Goal: Information Seeking & Learning: Check status

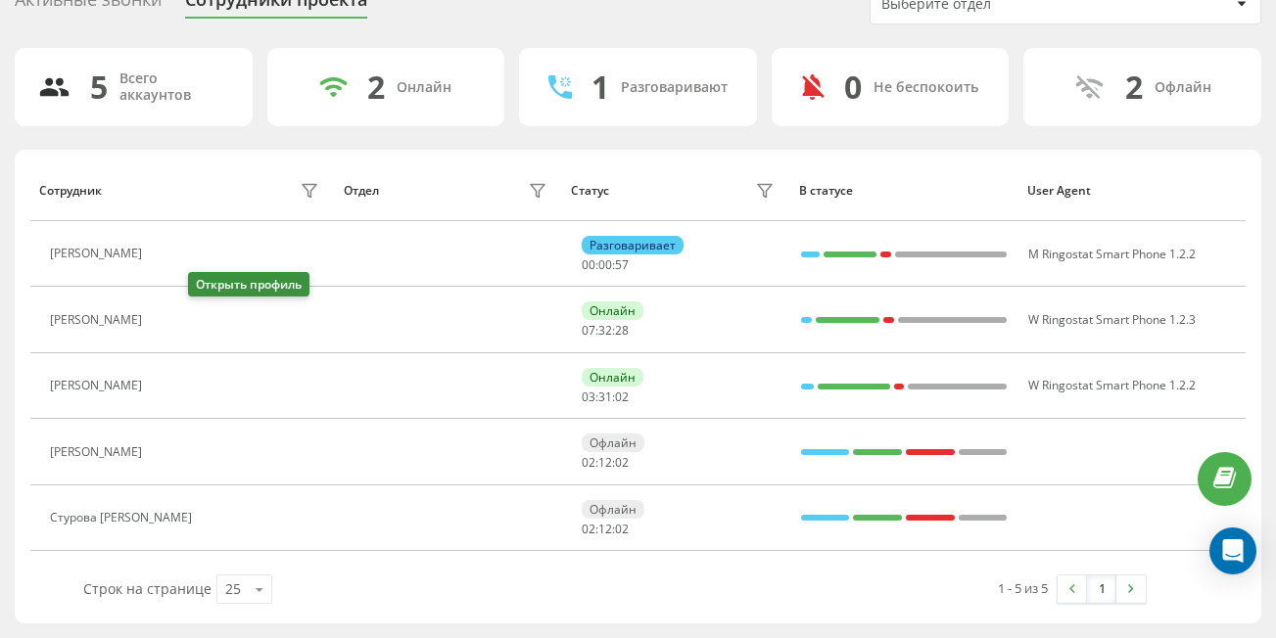
click at [171, 319] on icon at bounding box center [164, 320] width 16 height 16
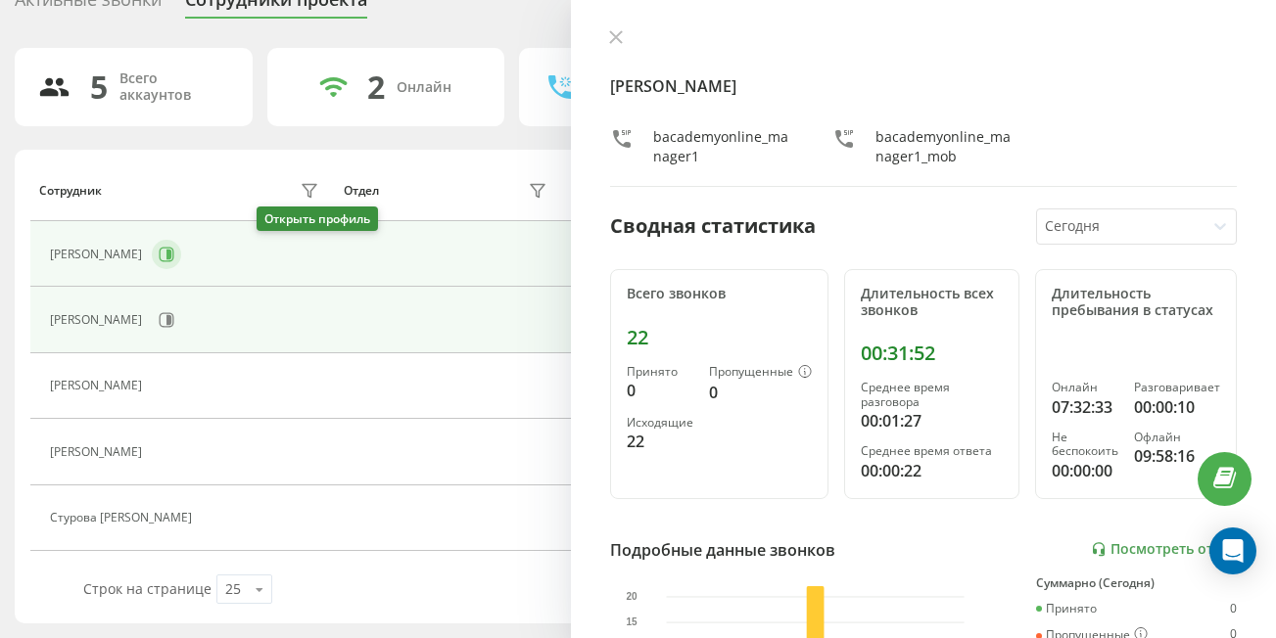
click at [174, 251] on icon at bounding box center [167, 255] width 16 height 16
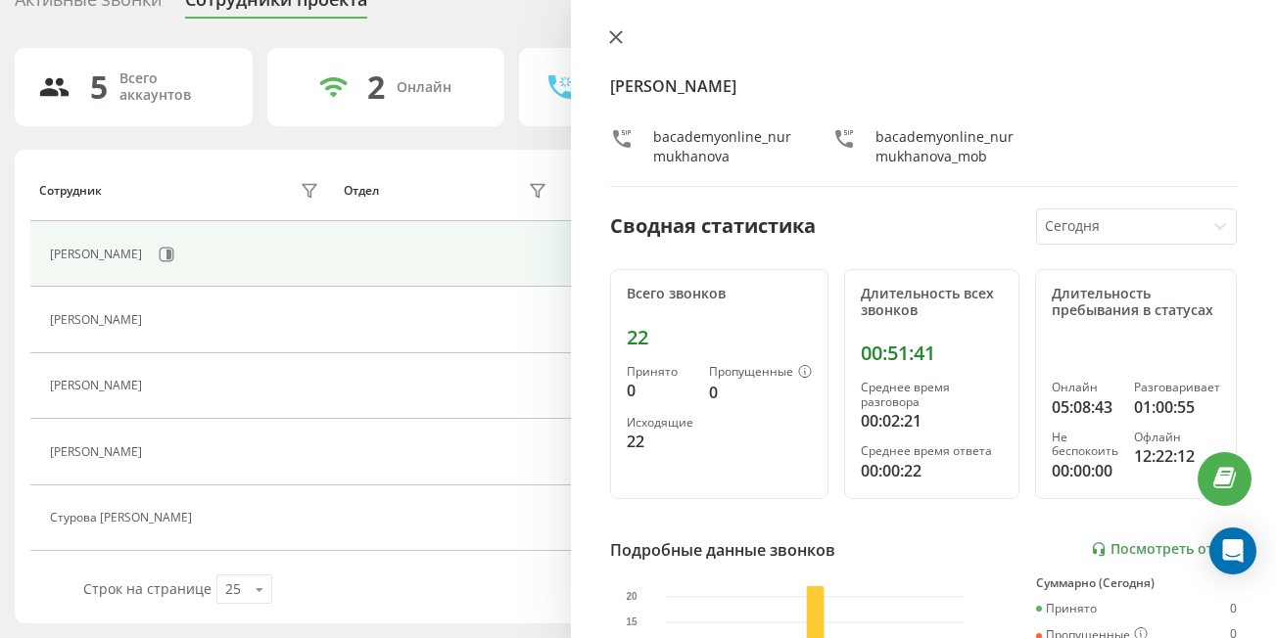
click at [613, 39] on icon at bounding box center [616, 37] width 12 height 12
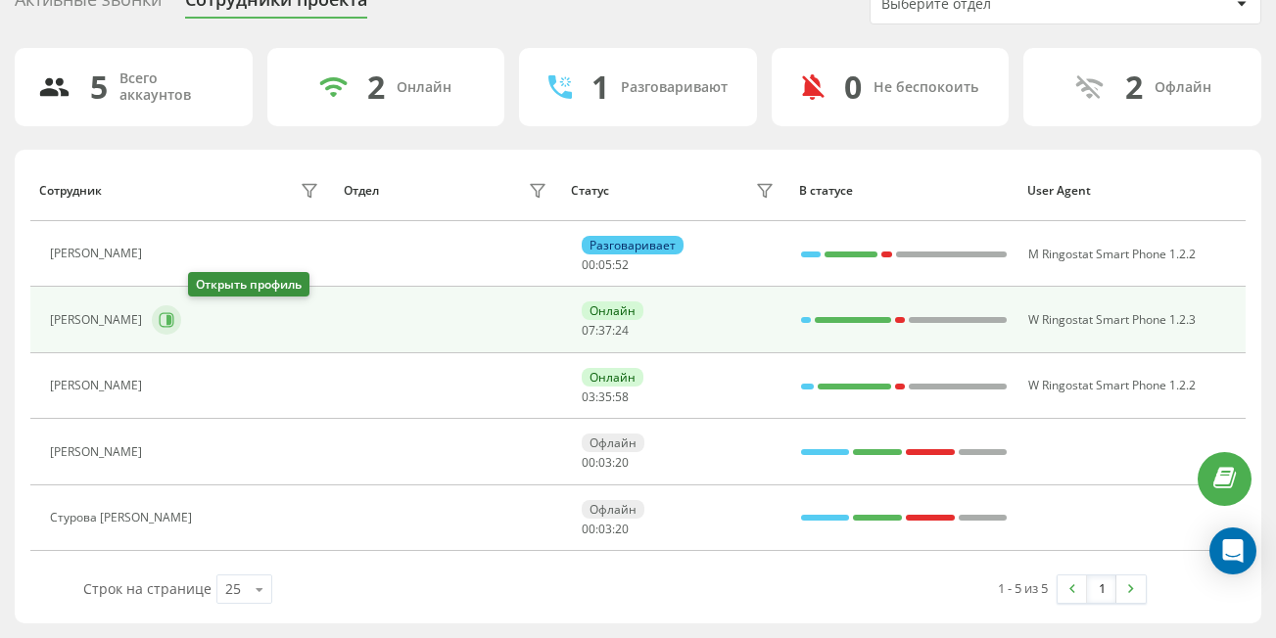
click at [171, 323] on icon at bounding box center [168, 320] width 5 height 10
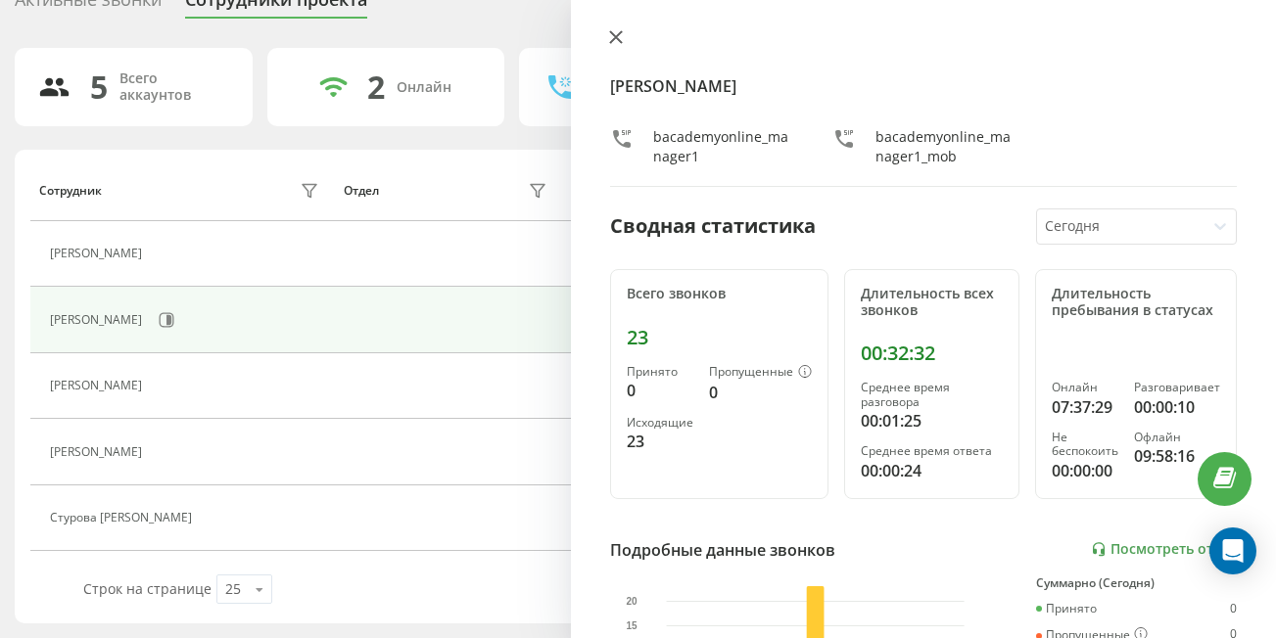
click at [608, 33] on button at bounding box center [615, 38] width 25 height 19
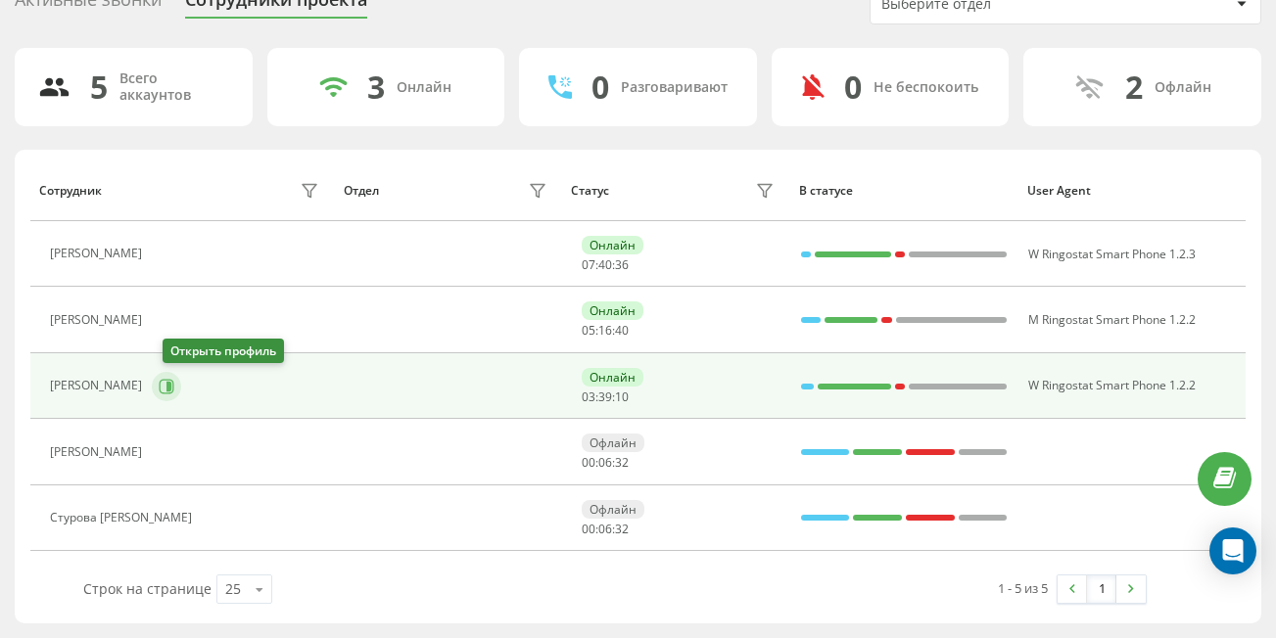
click at [171, 386] on icon at bounding box center [167, 386] width 15 height 15
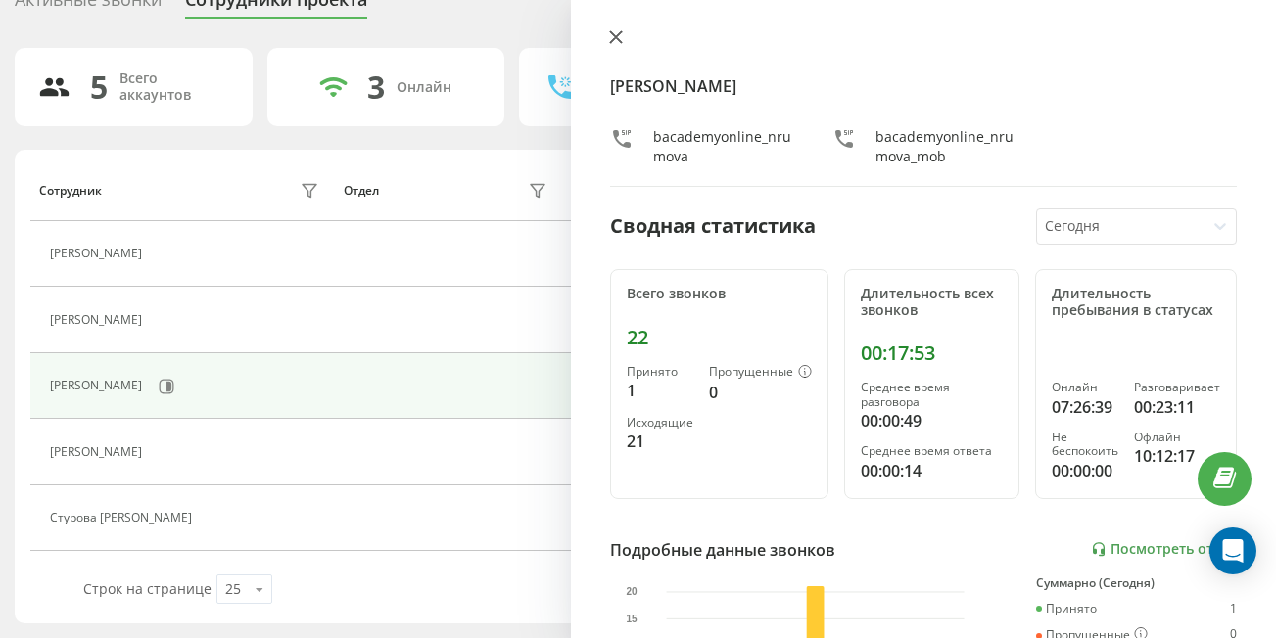
click at [610, 40] on icon at bounding box center [616, 37] width 14 height 14
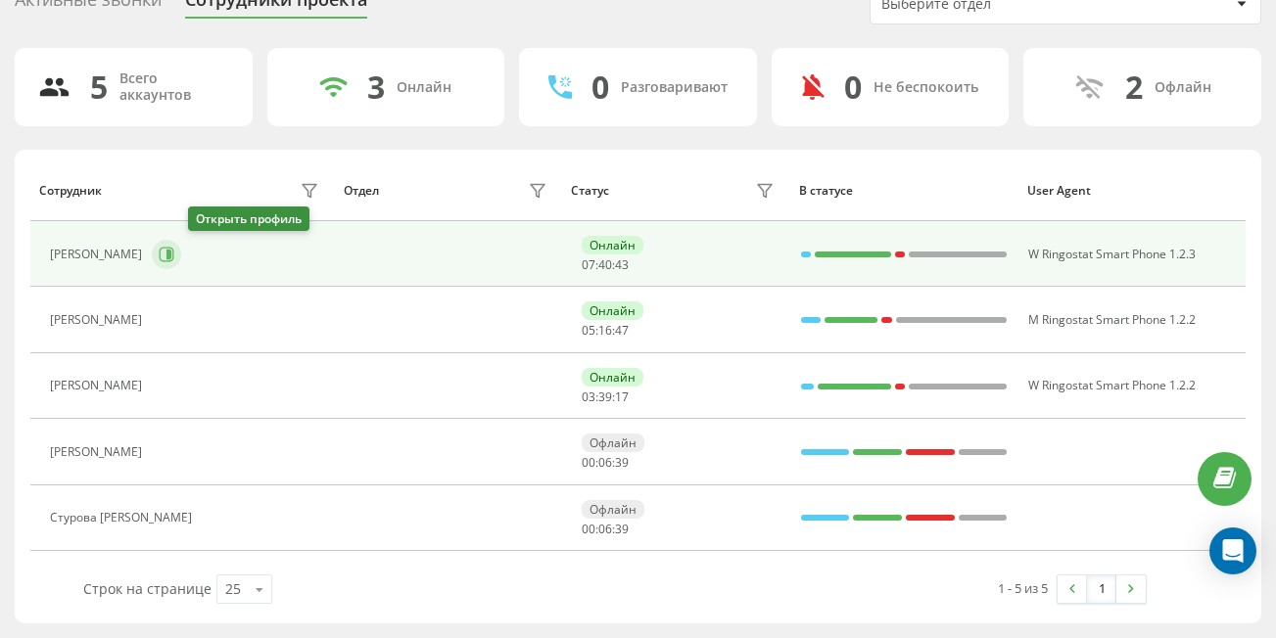
click at [174, 254] on icon at bounding box center [167, 254] width 15 height 15
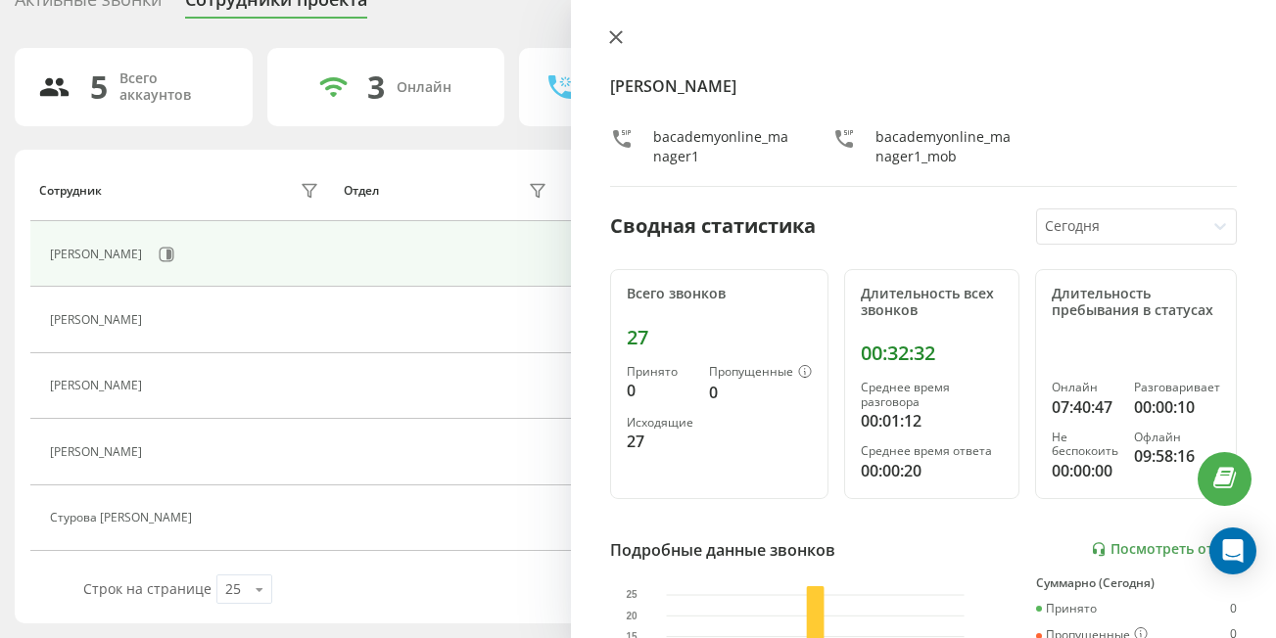
click at [611, 40] on icon at bounding box center [616, 37] width 14 height 14
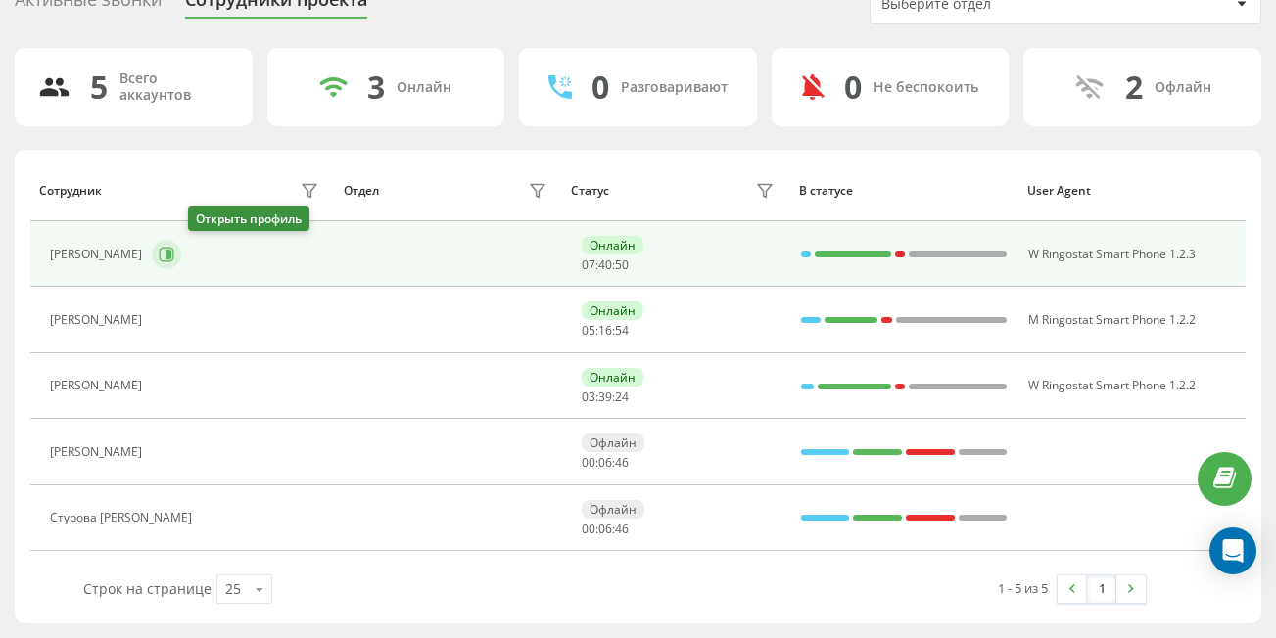
click at [181, 264] on button at bounding box center [166, 254] width 29 height 29
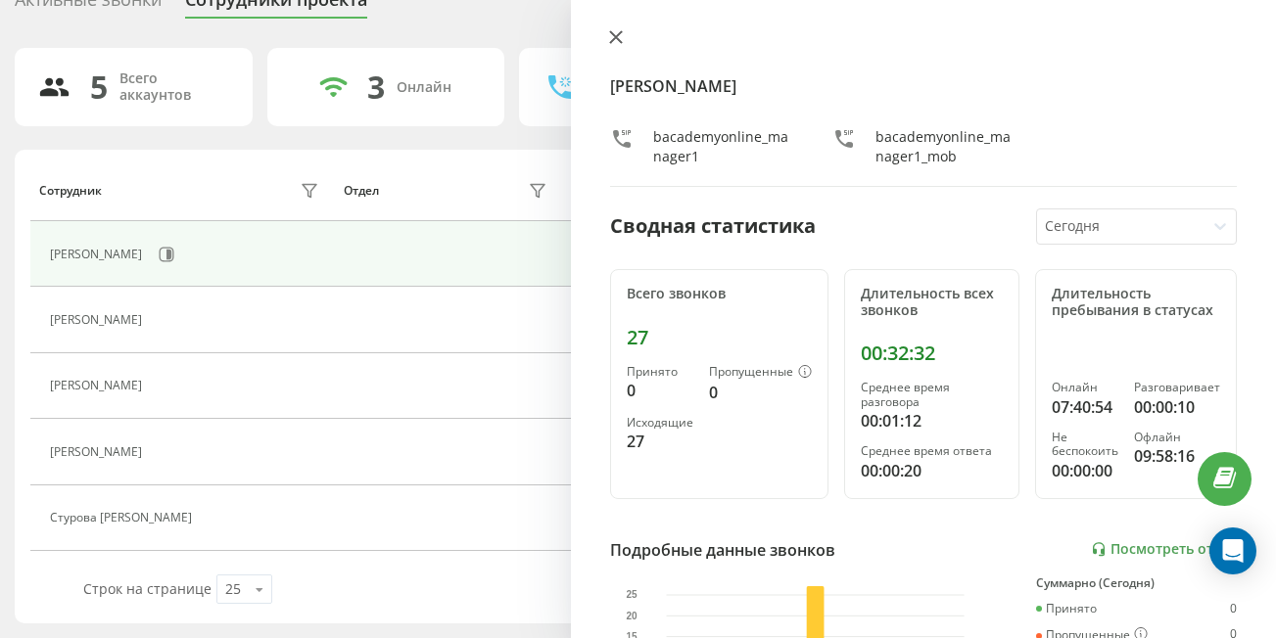
click at [616, 34] on icon at bounding box center [616, 37] width 14 height 14
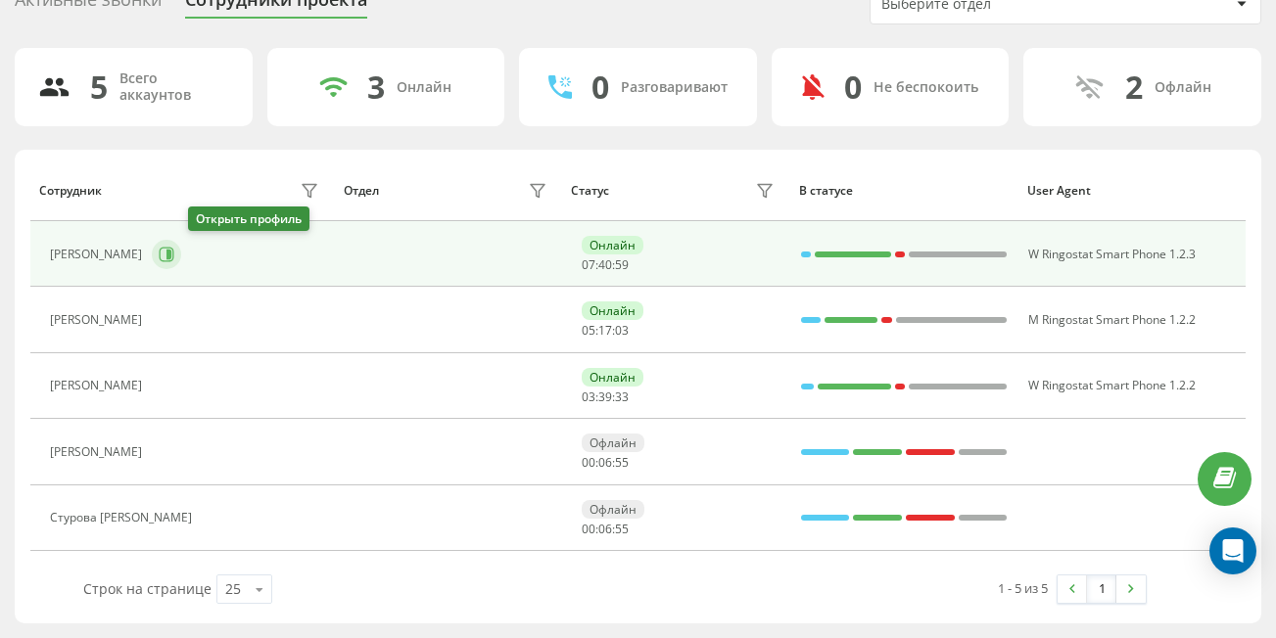
click at [174, 255] on icon at bounding box center [167, 255] width 16 height 16
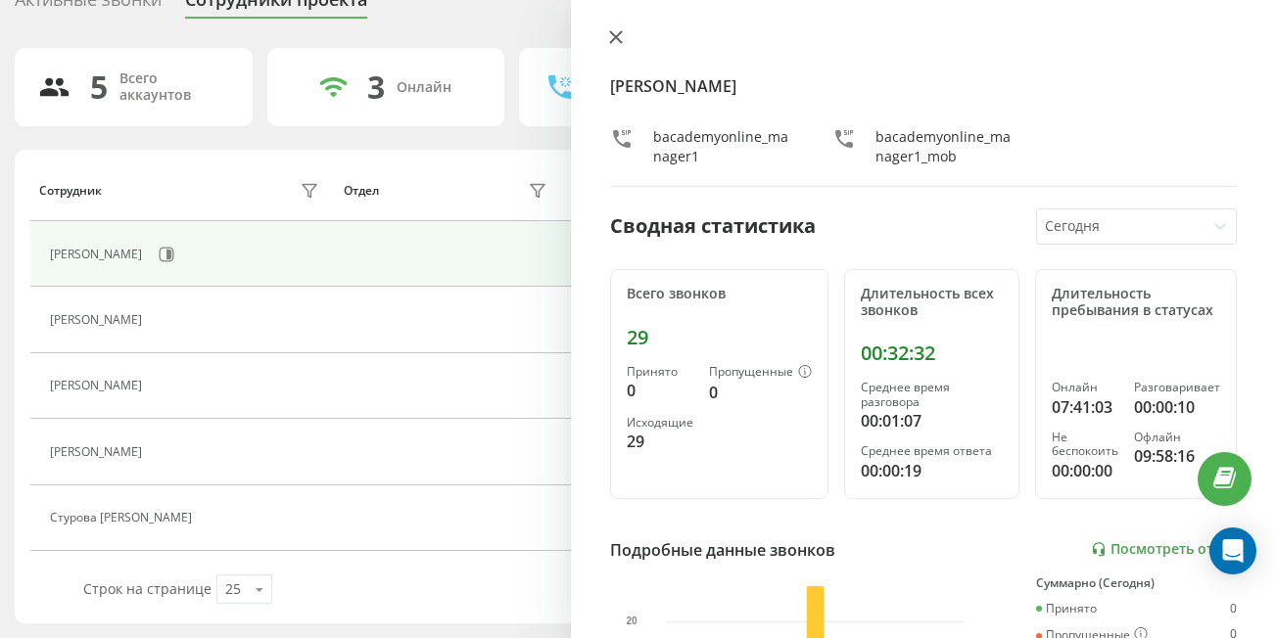
click at [617, 38] on icon at bounding box center [616, 37] width 12 height 12
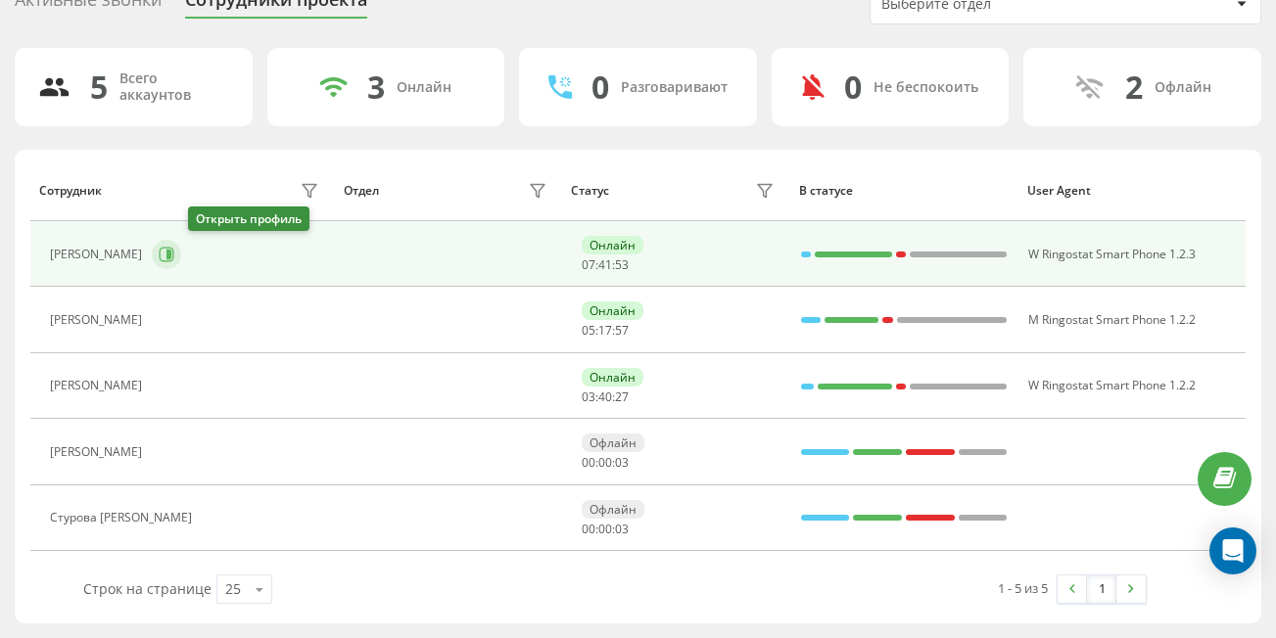
click at [181, 263] on button at bounding box center [166, 254] width 29 height 29
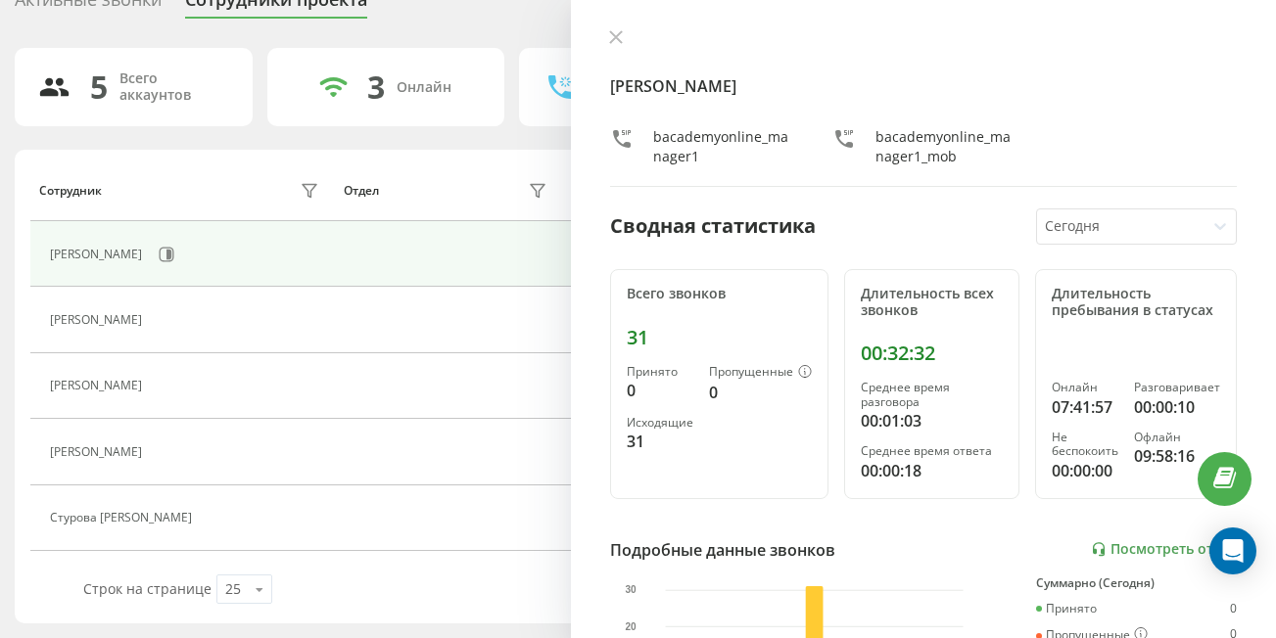
click at [611, 49] on div "[PERSON_NAME] bacademyonline_manager1 bacademyonline_manager1_mob" at bounding box center [923, 108] width 627 height 158
click at [621, 31] on icon at bounding box center [616, 37] width 12 height 12
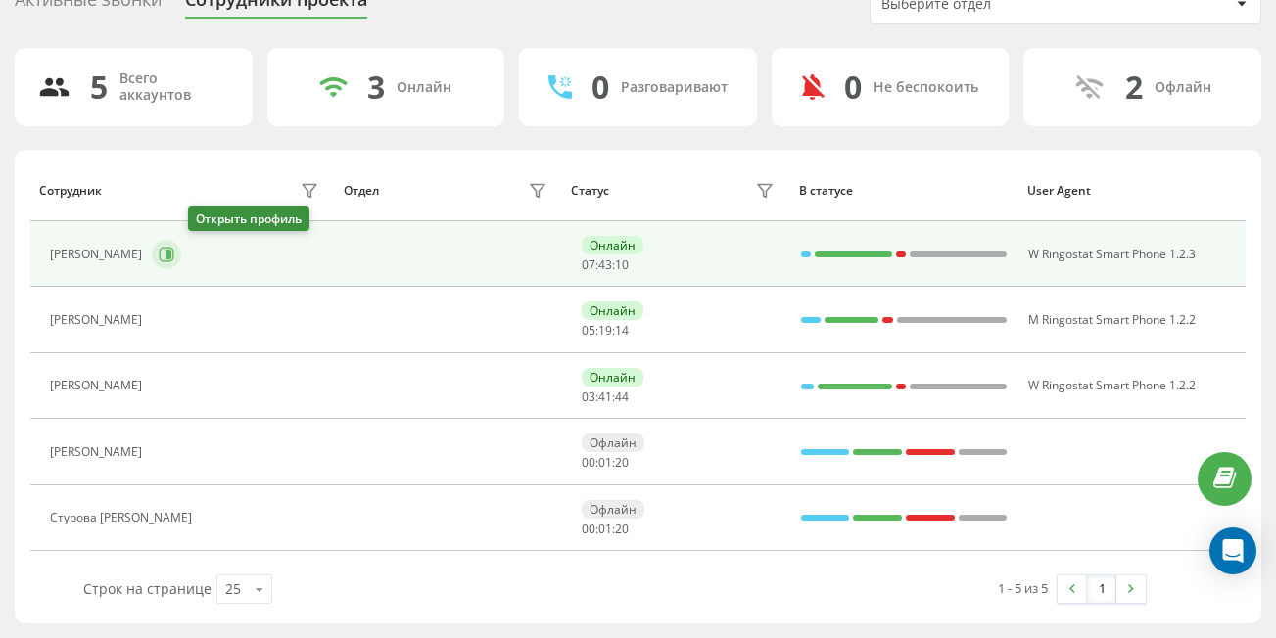
click at [174, 261] on icon at bounding box center [167, 254] width 15 height 15
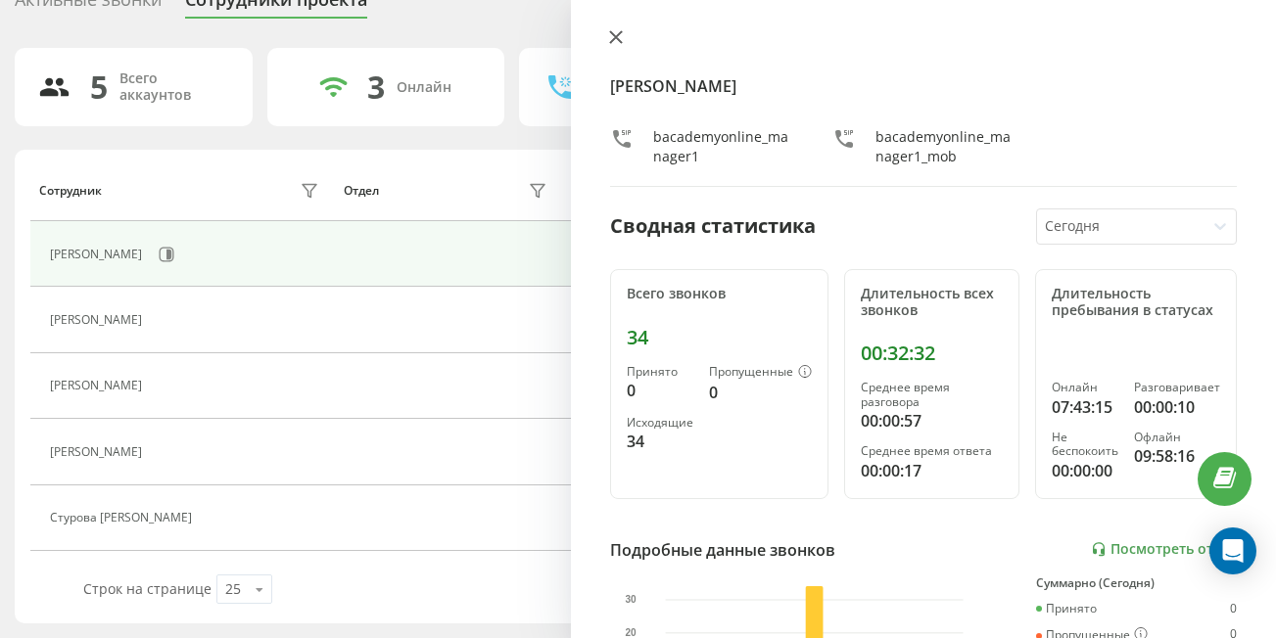
click at [610, 44] on button at bounding box center [615, 38] width 25 height 19
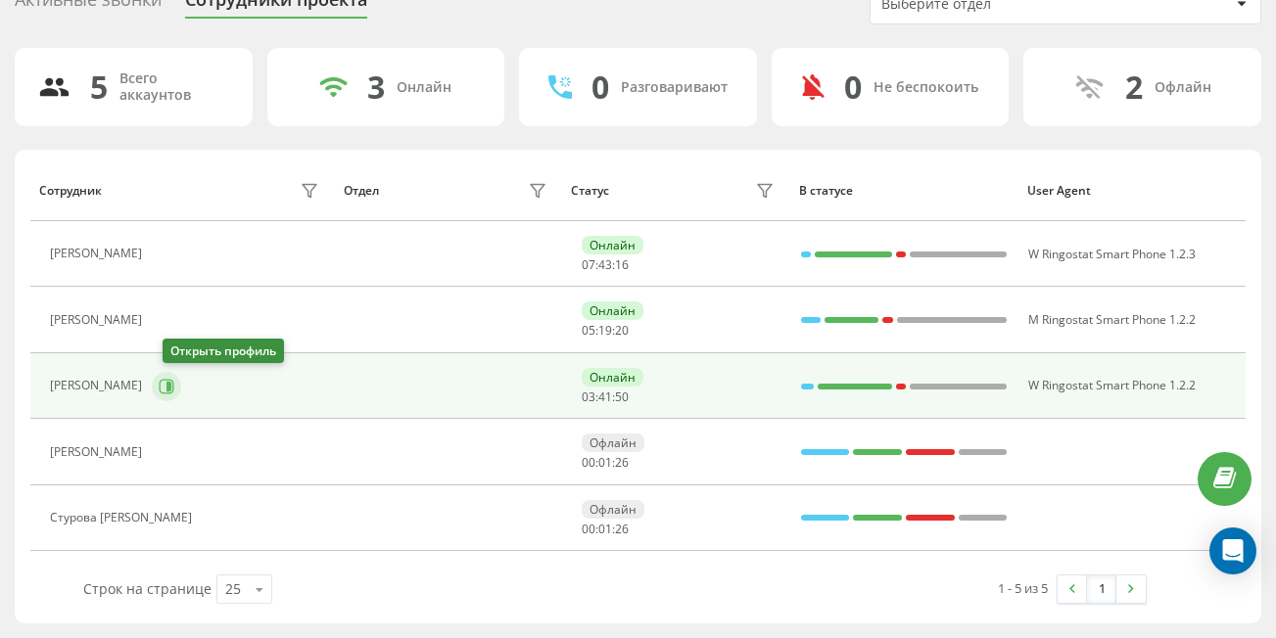
click at [171, 382] on icon at bounding box center [168, 386] width 5 height 10
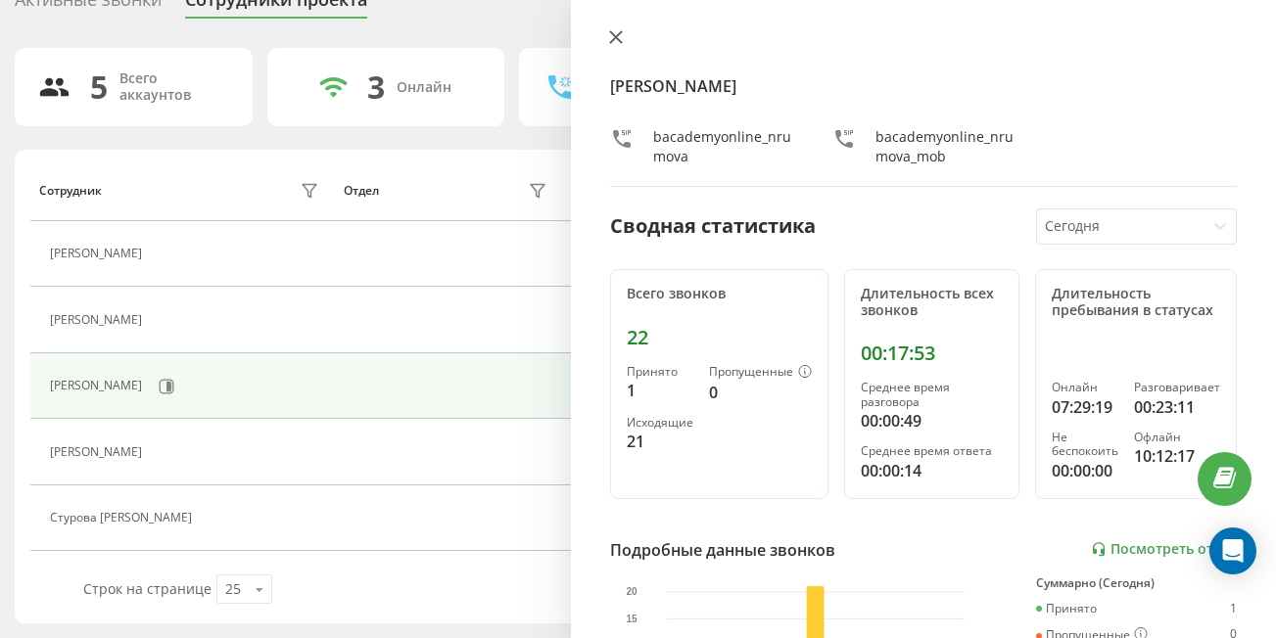
click at [620, 38] on icon at bounding box center [616, 37] width 14 height 14
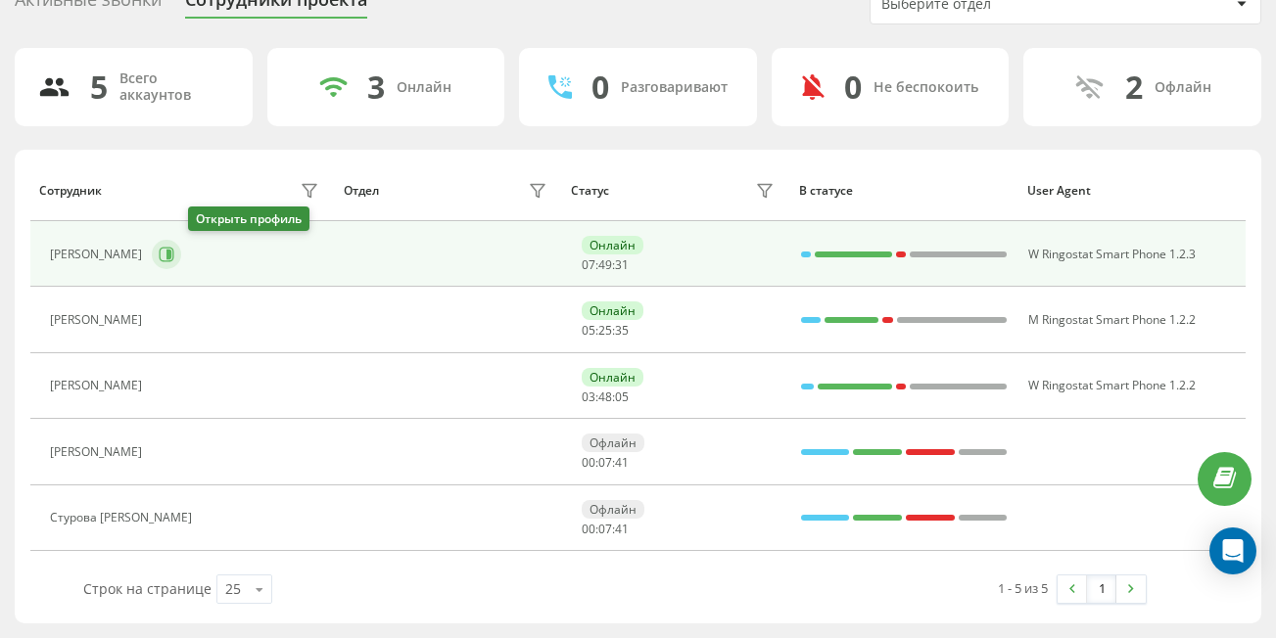
click at [174, 260] on icon at bounding box center [167, 254] width 15 height 15
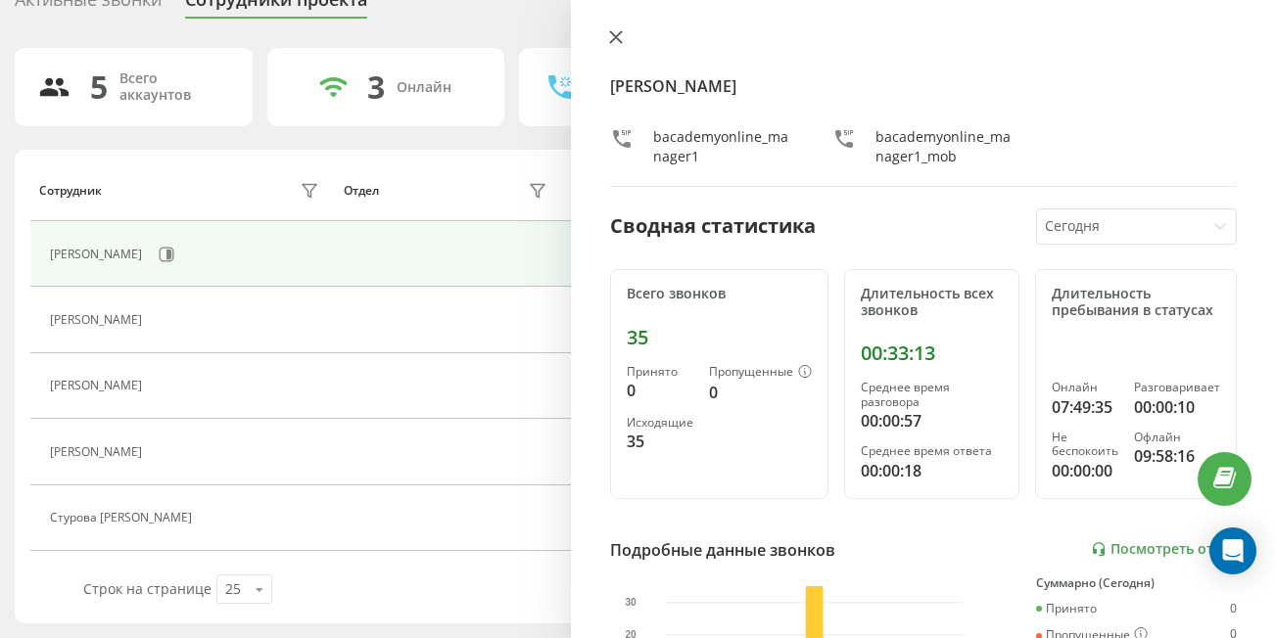
click at [620, 38] on icon at bounding box center [616, 37] width 14 height 14
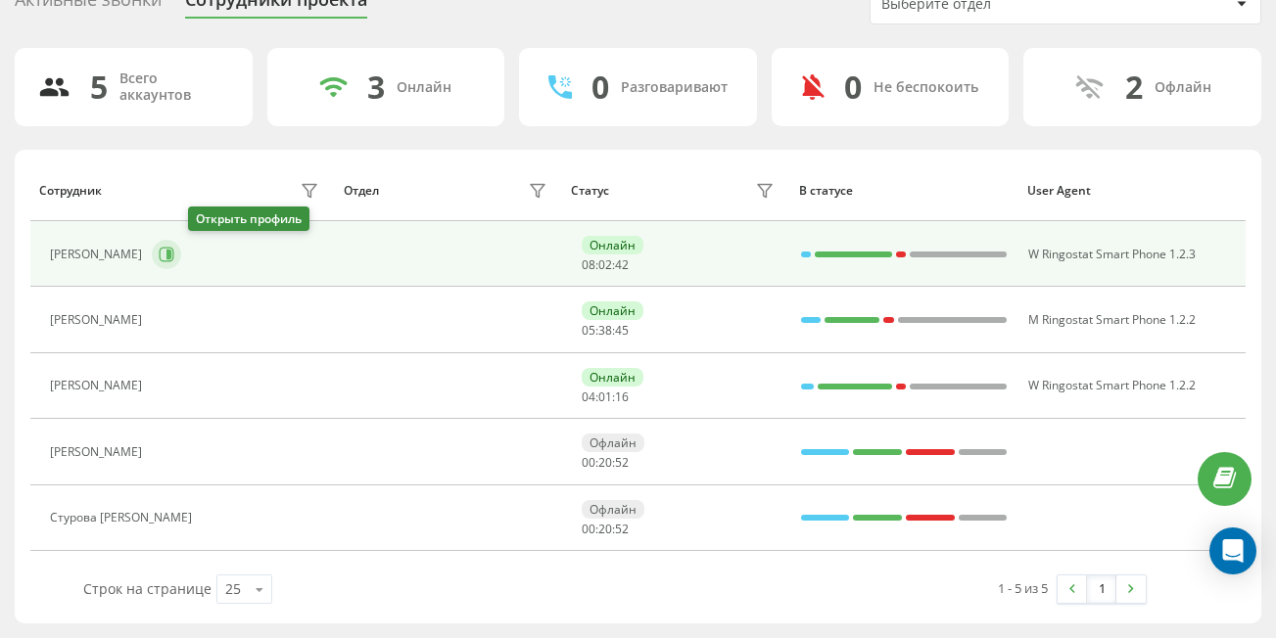
click at [174, 260] on icon at bounding box center [167, 254] width 15 height 15
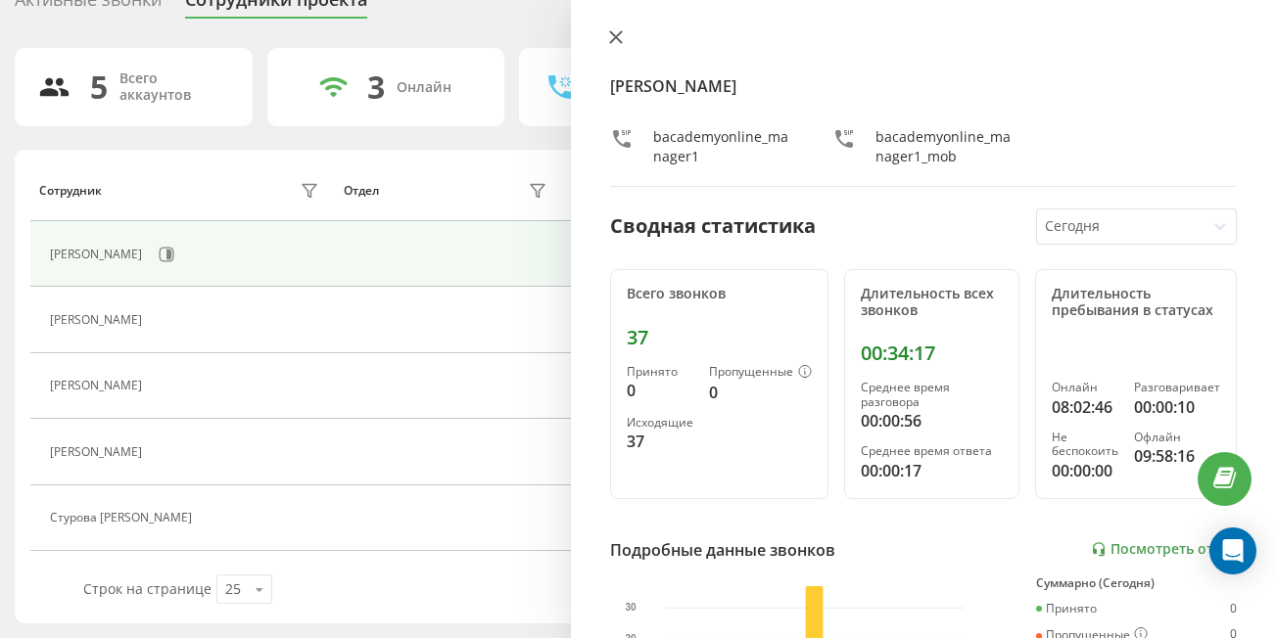
click at [620, 29] on button at bounding box center [615, 38] width 25 height 19
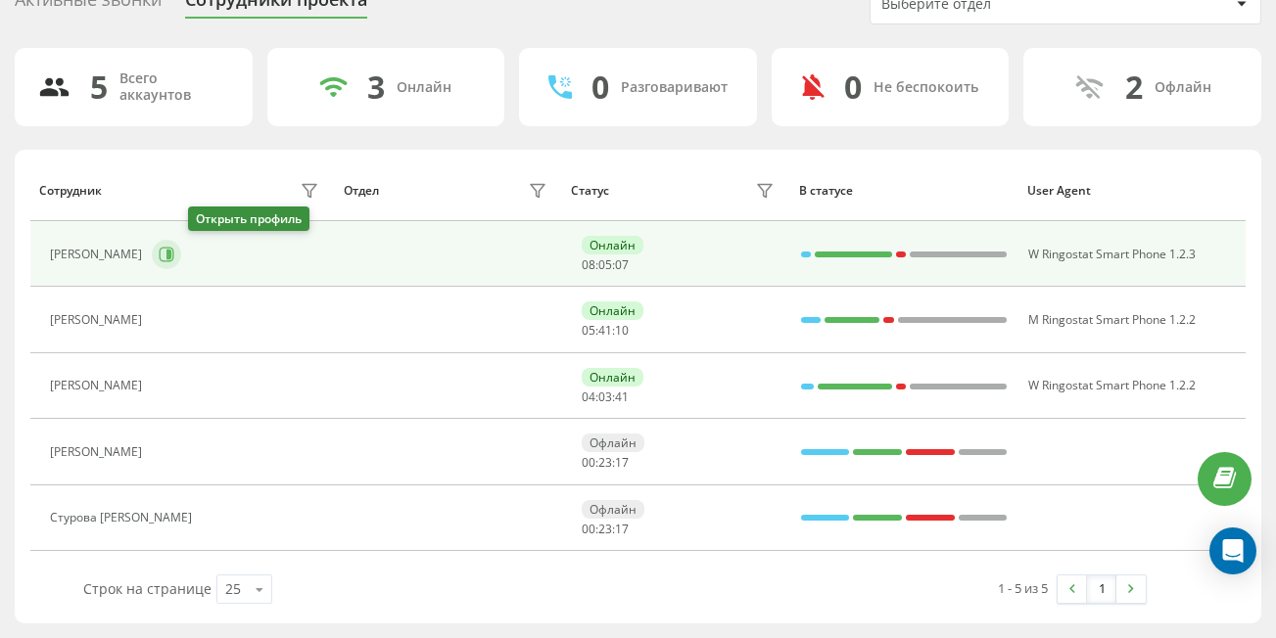
click at [181, 245] on button at bounding box center [166, 254] width 29 height 29
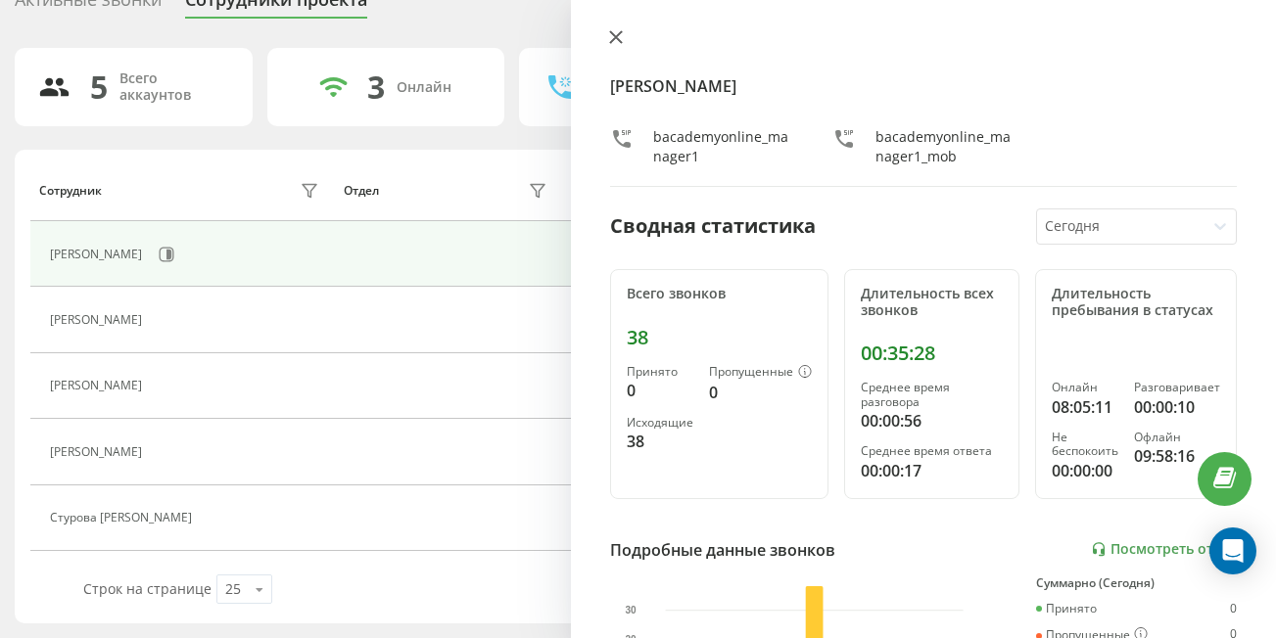
click at [613, 41] on icon at bounding box center [616, 37] width 12 height 12
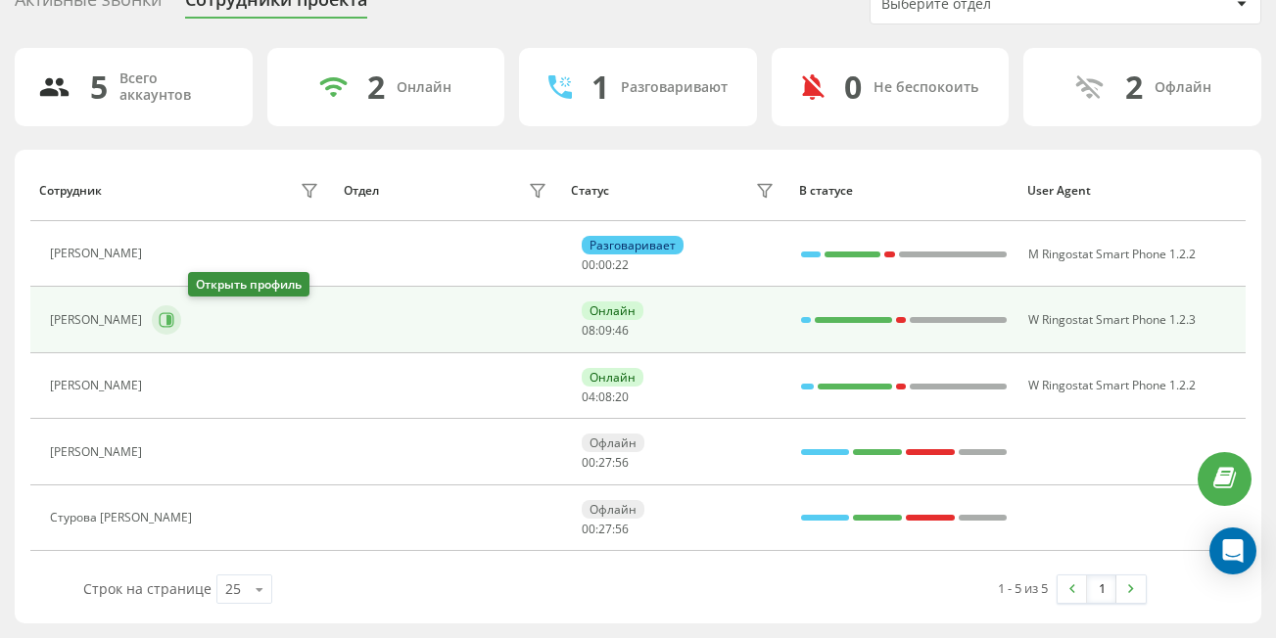
click at [174, 322] on icon at bounding box center [167, 320] width 16 height 16
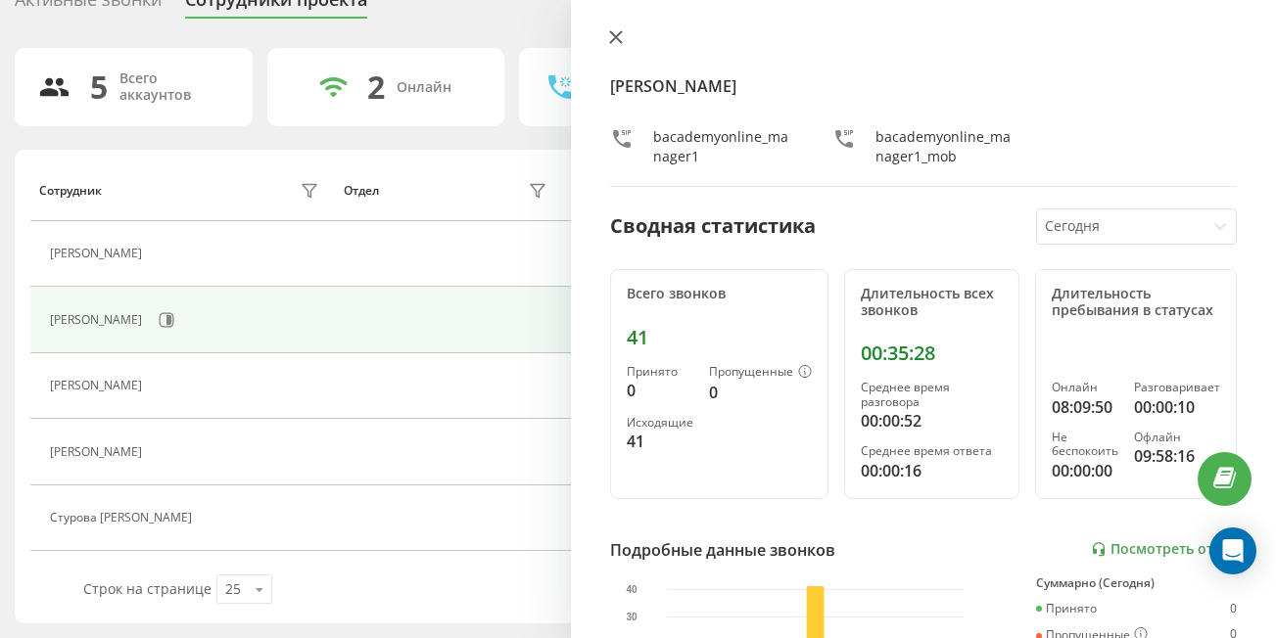
click at [609, 42] on icon at bounding box center [616, 37] width 14 height 14
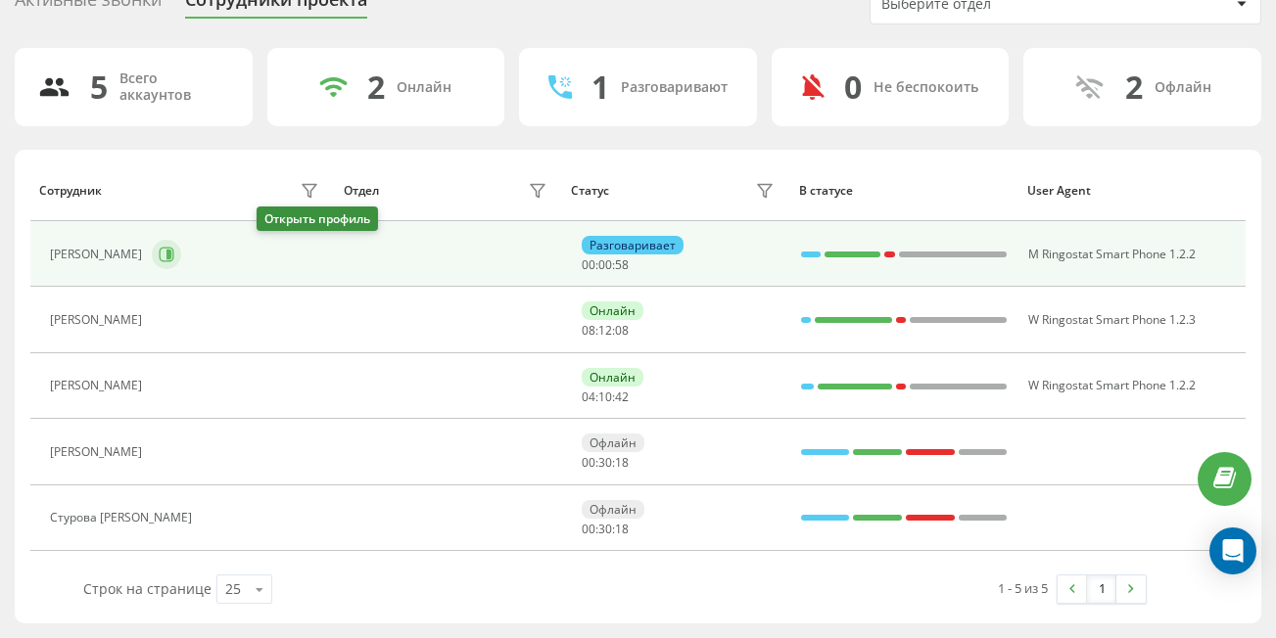
click at [171, 257] on icon at bounding box center [168, 255] width 5 height 10
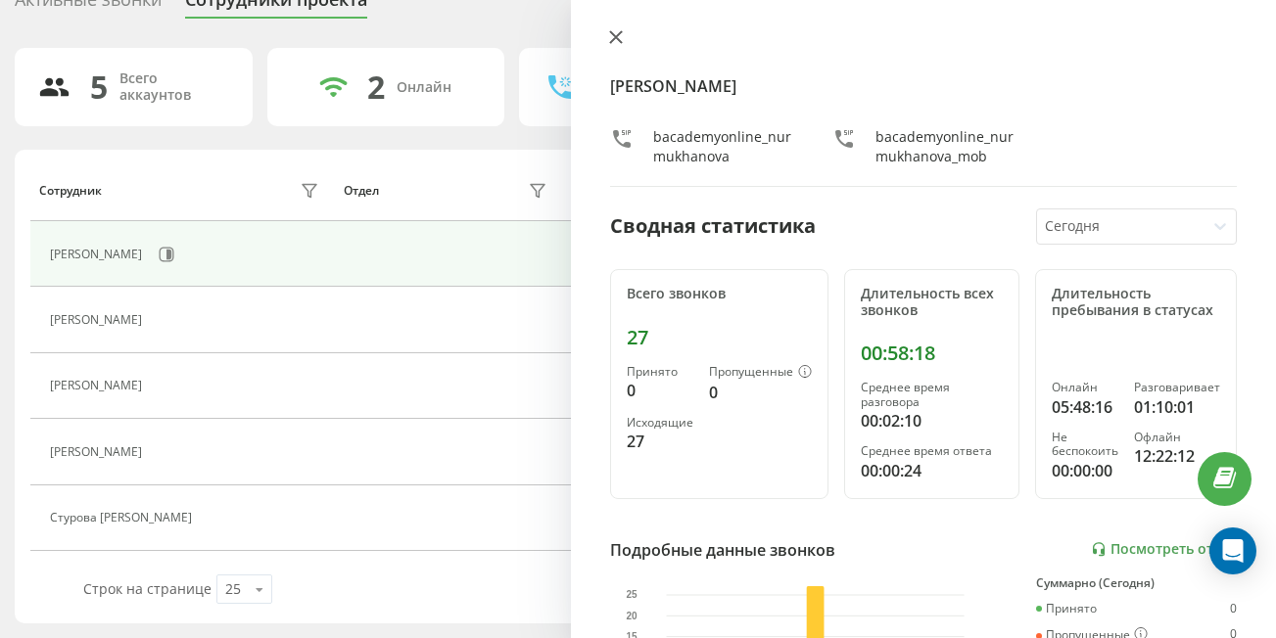
click at [612, 36] on icon at bounding box center [616, 37] width 14 height 14
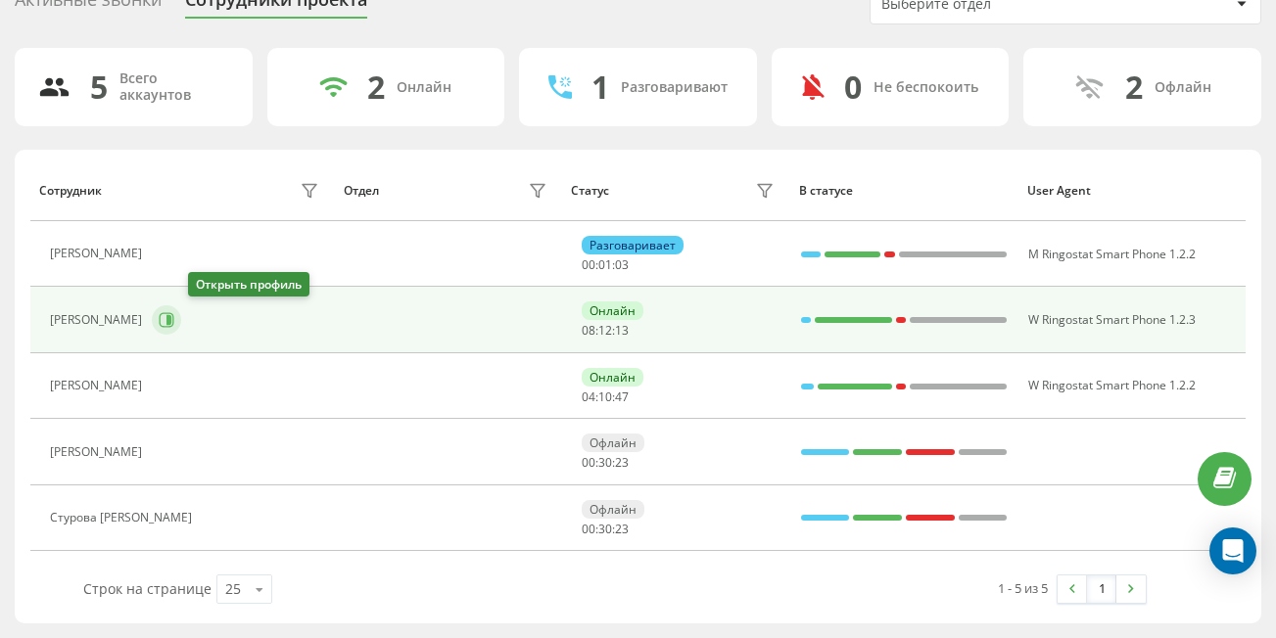
click at [181, 329] on button at bounding box center [166, 319] width 29 height 29
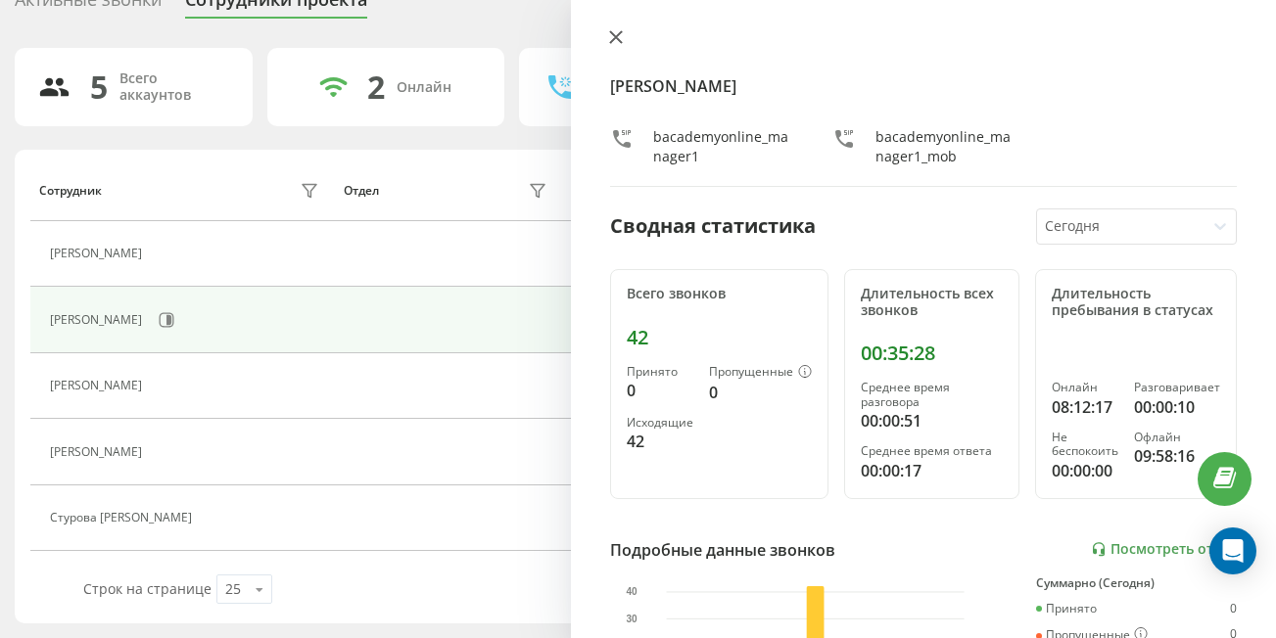
click at [617, 36] on icon at bounding box center [616, 37] width 12 height 12
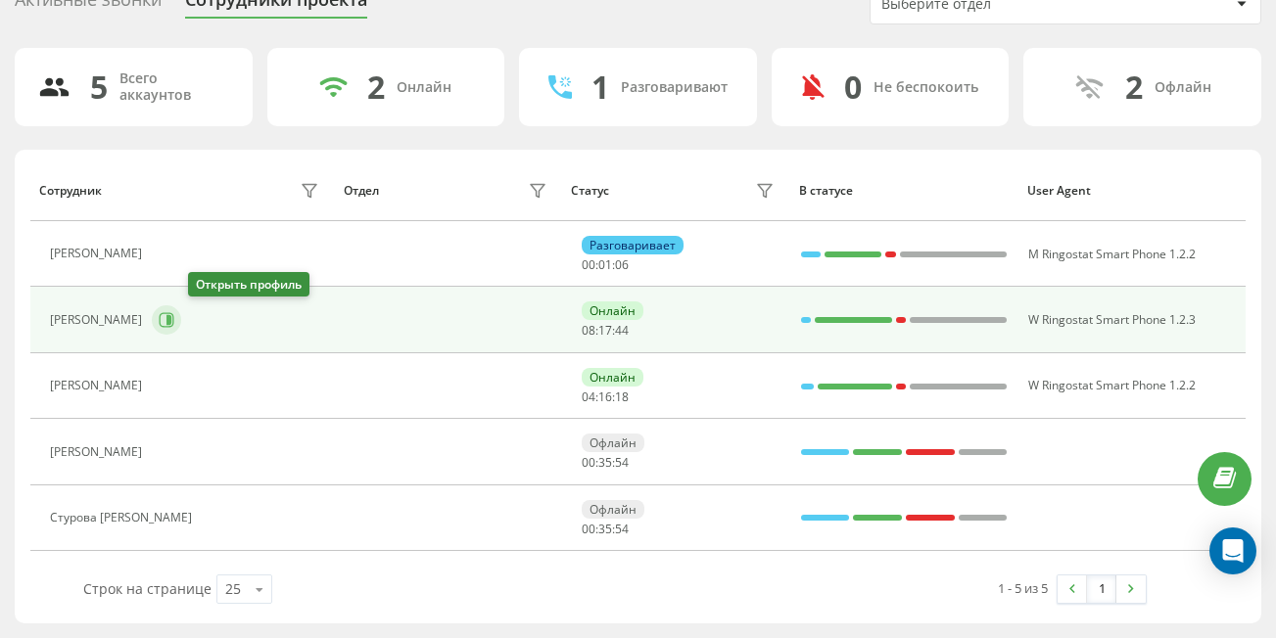
click at [174, 325] on icon at bounding box center [167, 320] width 16 height 16
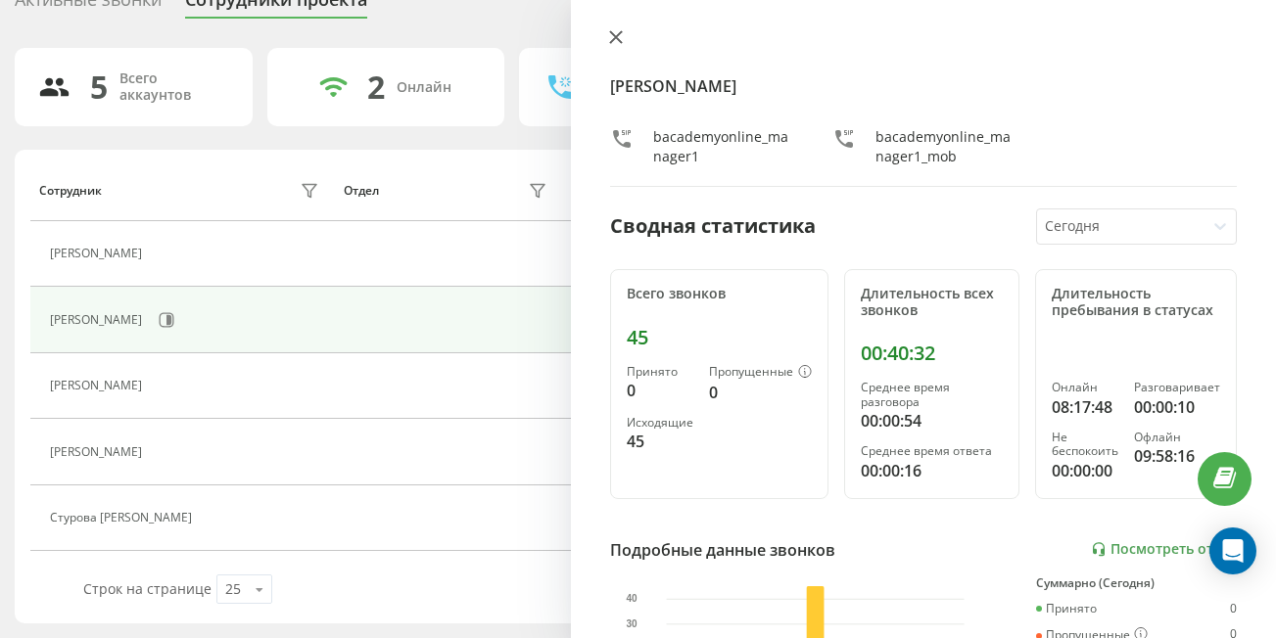
click at [615, 40] on icon at bounding box center [616, 37] width 14 height 14
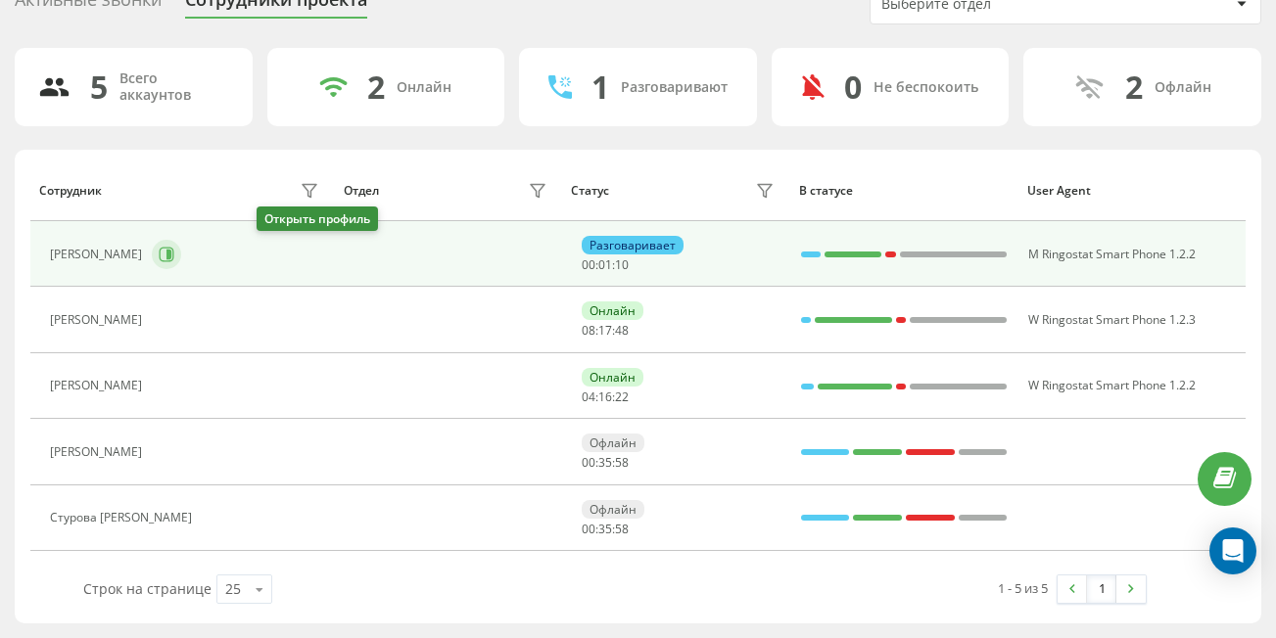
click at [174, 248] on icon at bounding box center [167, 254] width 15 height 15
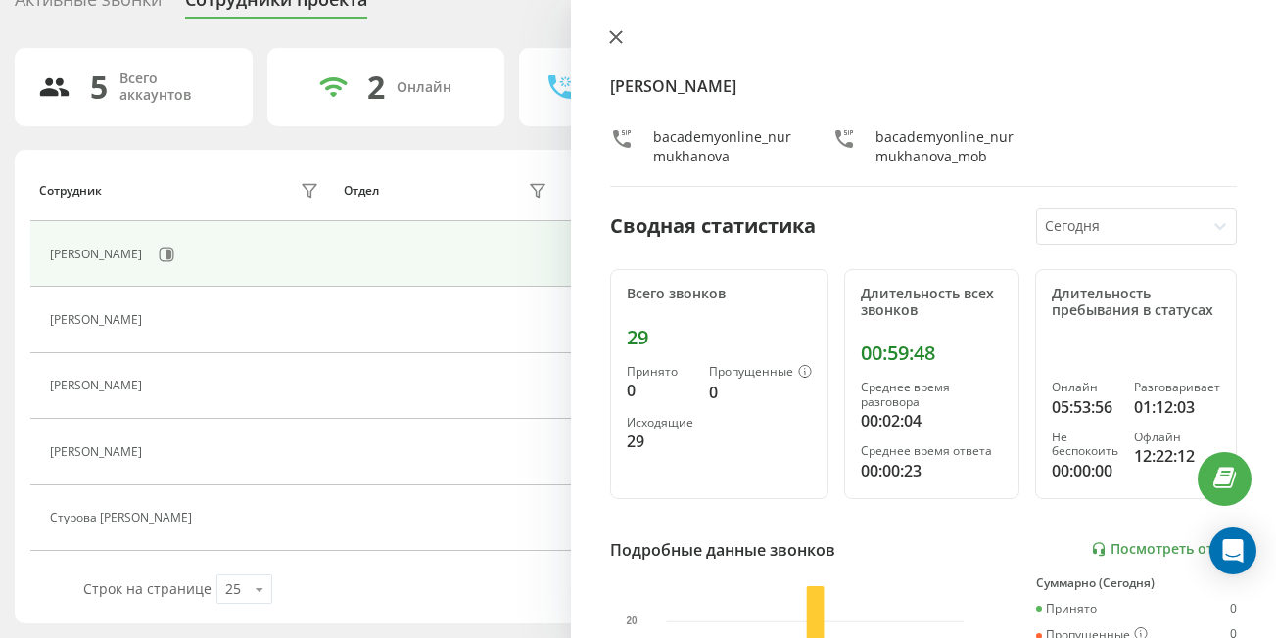
click at [618, 31] on icon at bounding box center [616, 37] width 14 height 14
